Goal: Information Seeking & Learning: Learn about a topic

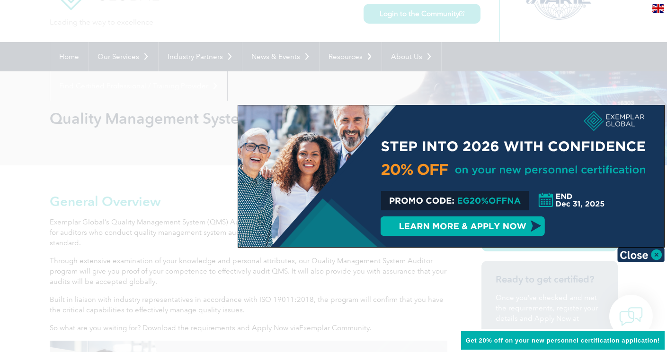
scroll to position [48, 0]
click at [655, 254] on img at bounding box center [640, 255] width 47 height 14
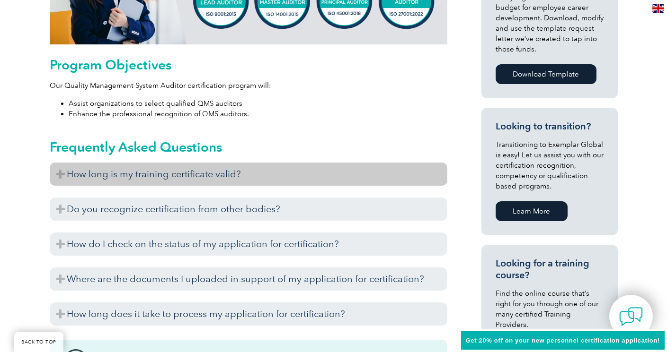
scroll to position [481, 0]
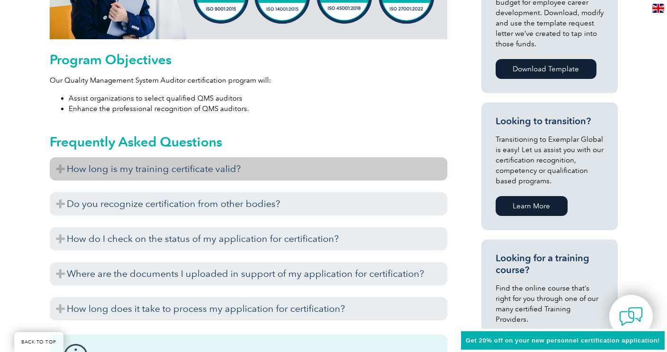
click at [56, 171] on h3 "How long is my training certificate valid?" at bounding box center [248, 169] width 397 height 23
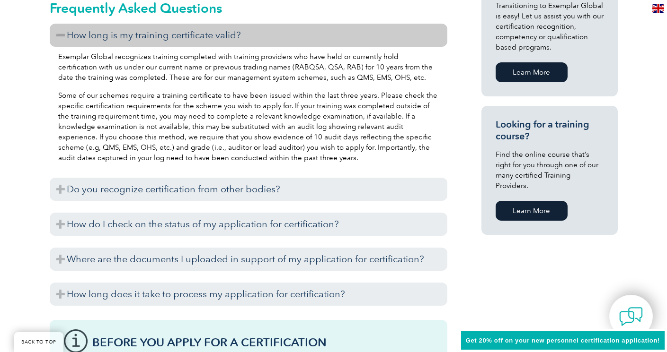
scroll to position [617, 0]
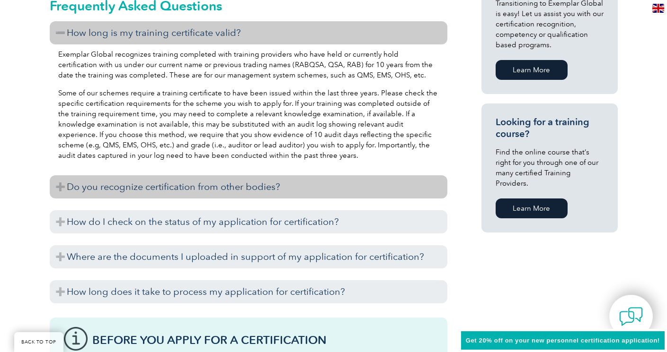
click at [56, 189] on h3 "Do you recognize certification from other bodies?" at bounding box center [248, 187] width 397 height 23
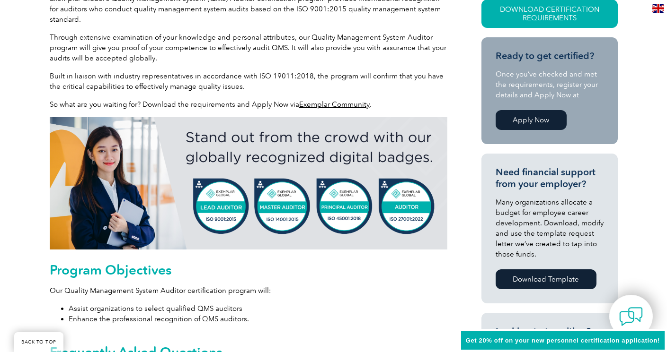
scroll to position [0, 0]
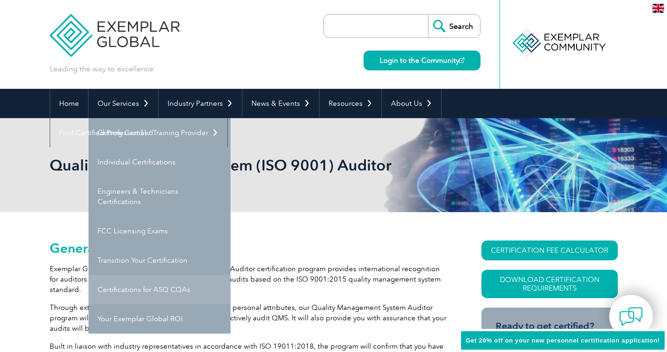
click at [129, 290] on link "Certifications for ASQ CQAs" at bounding box center [159, 289] width 142 height 29
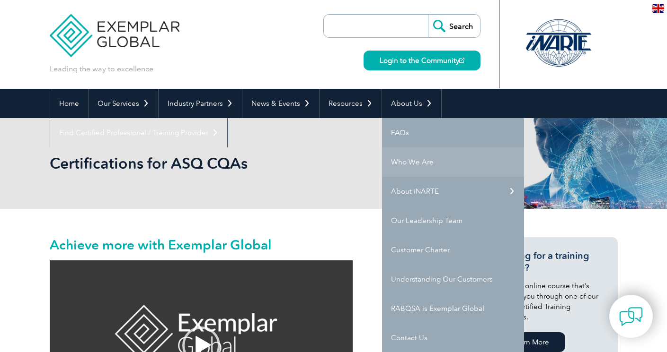
click at [401, 163] on link "Who We Are" at bounding box center [453, 162] width 142 height 29
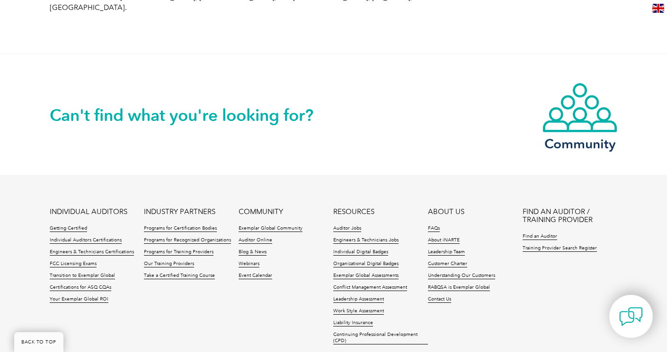
scroll to position [1684, 0]
